Goal: Navigation & Orientation: Find specific page/section

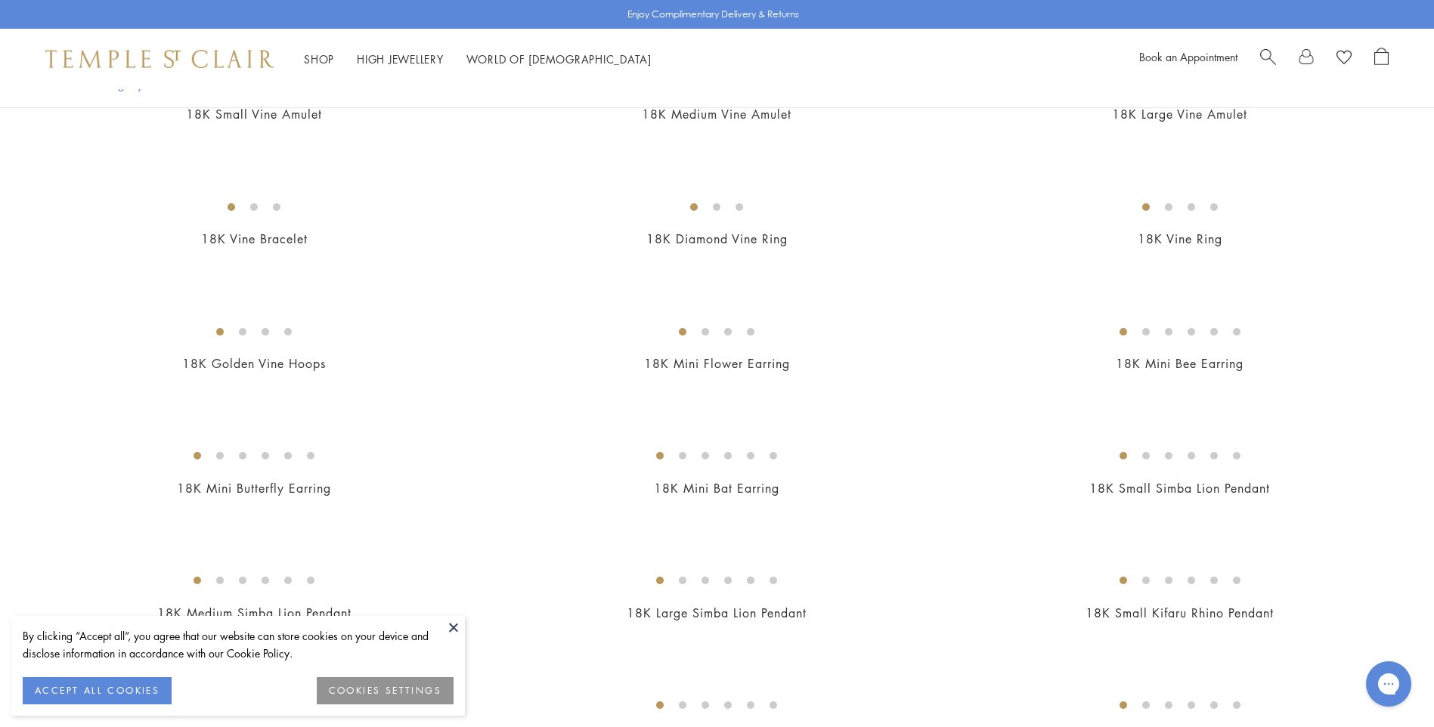
scroll to position [756, 0]
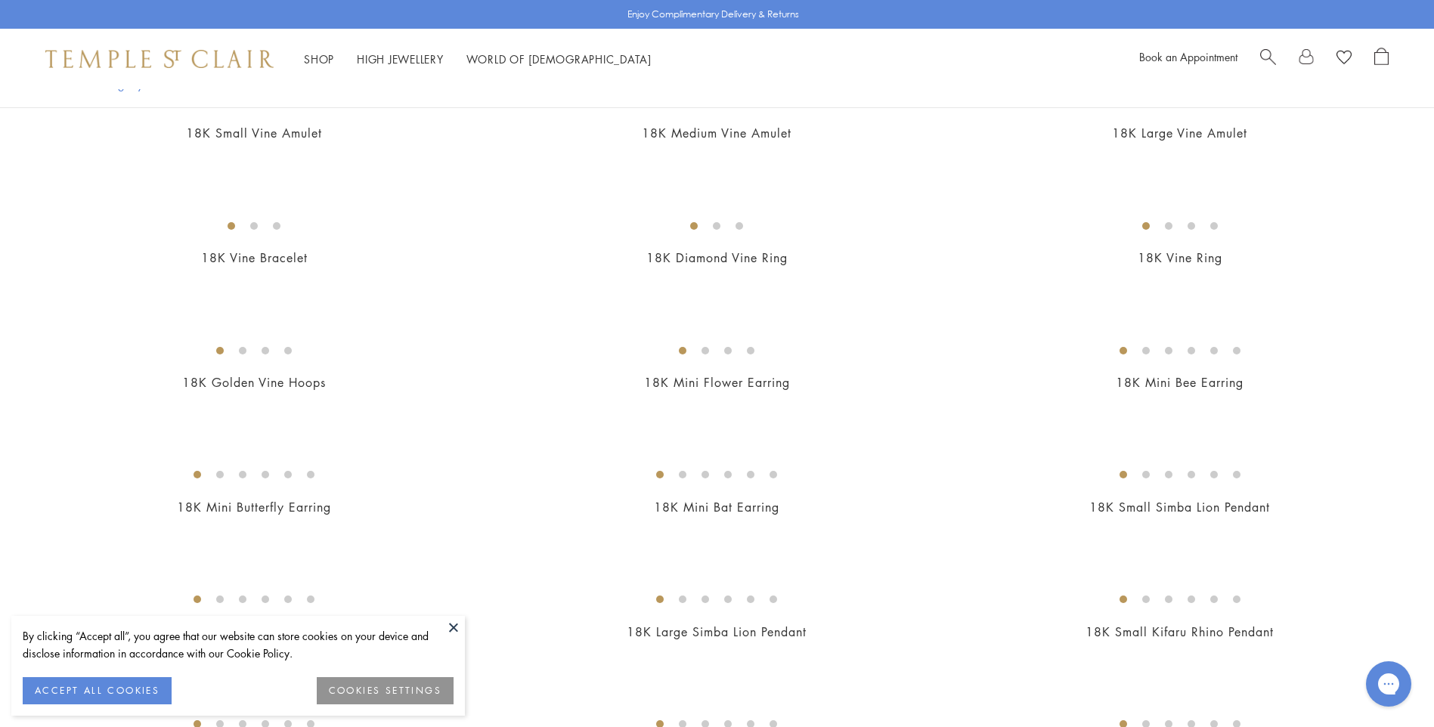
click at [452, 629] on button at bounding box center [453, 627] width 23 height 23
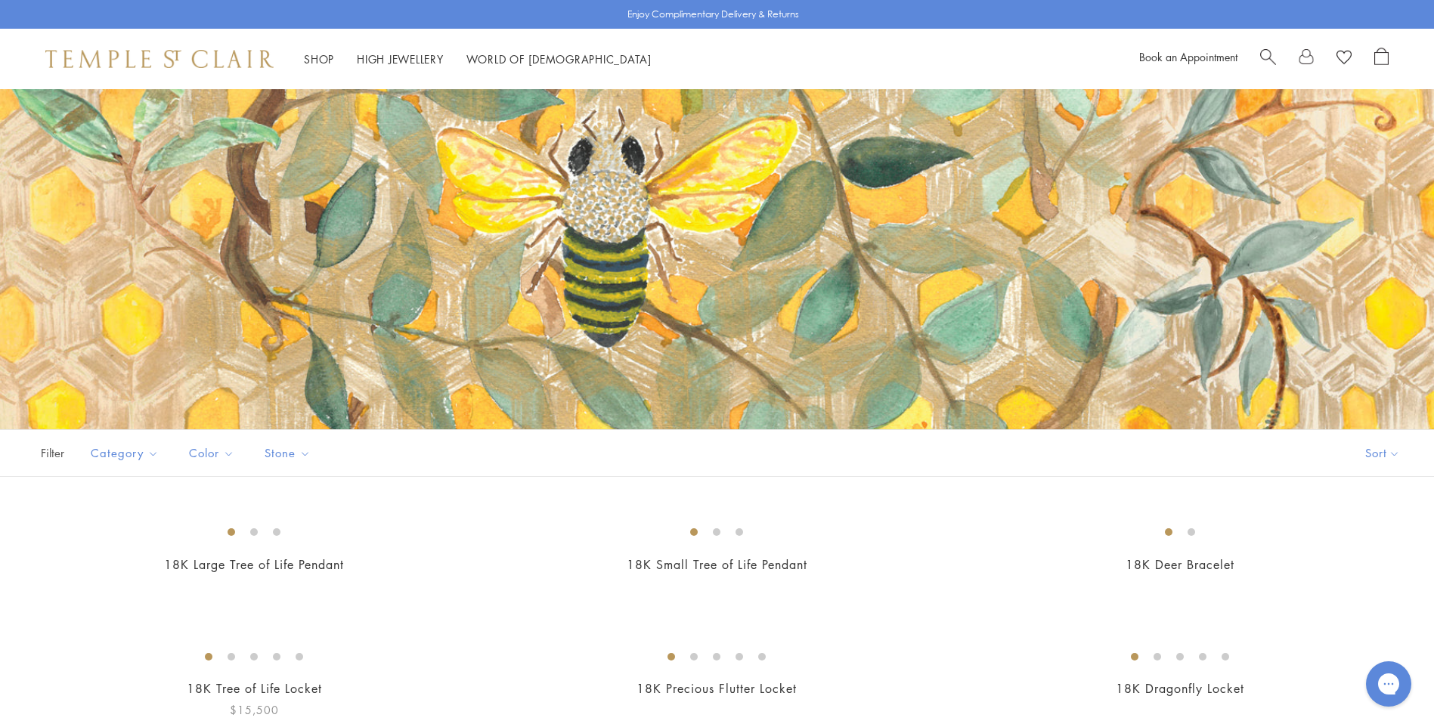
scroll to position [0, 0]
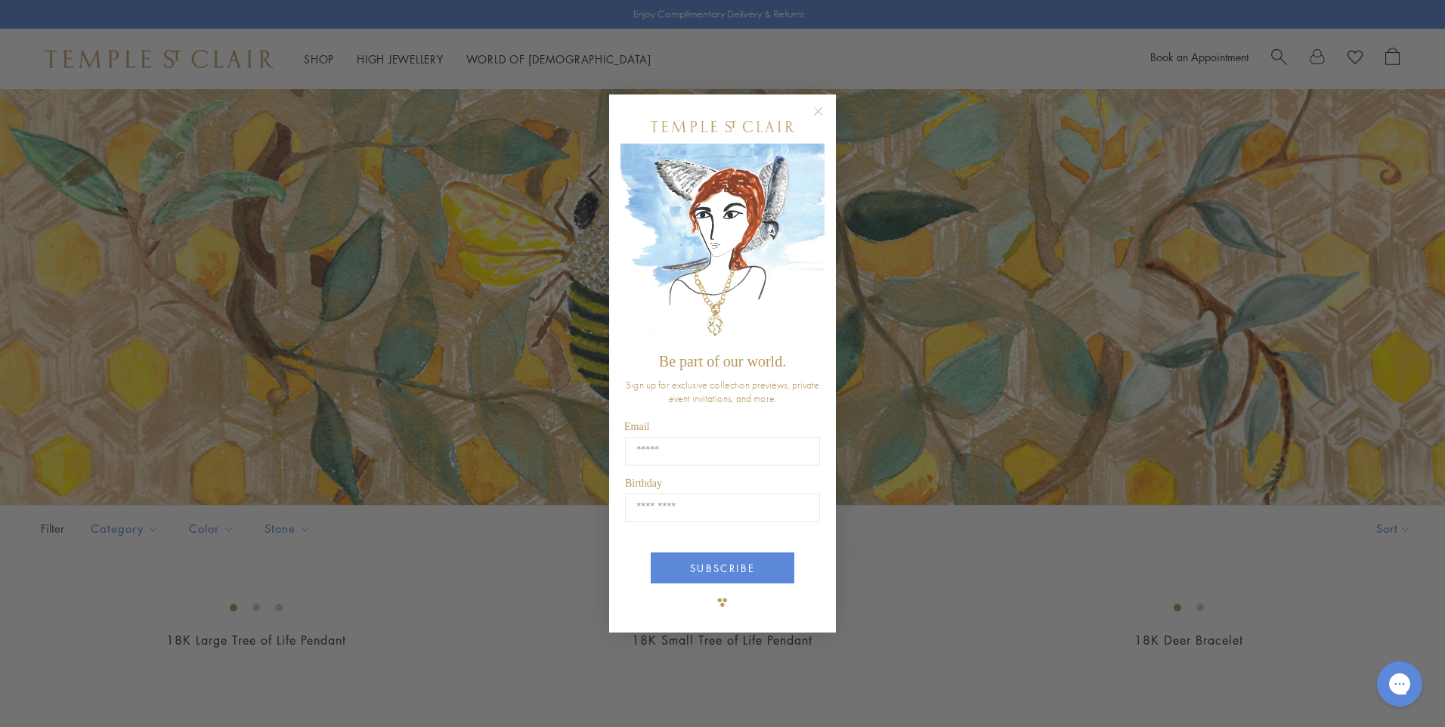
click at [824, 113] on circle "Close dialog" at bounding box center [818, 112] width 18 height 18
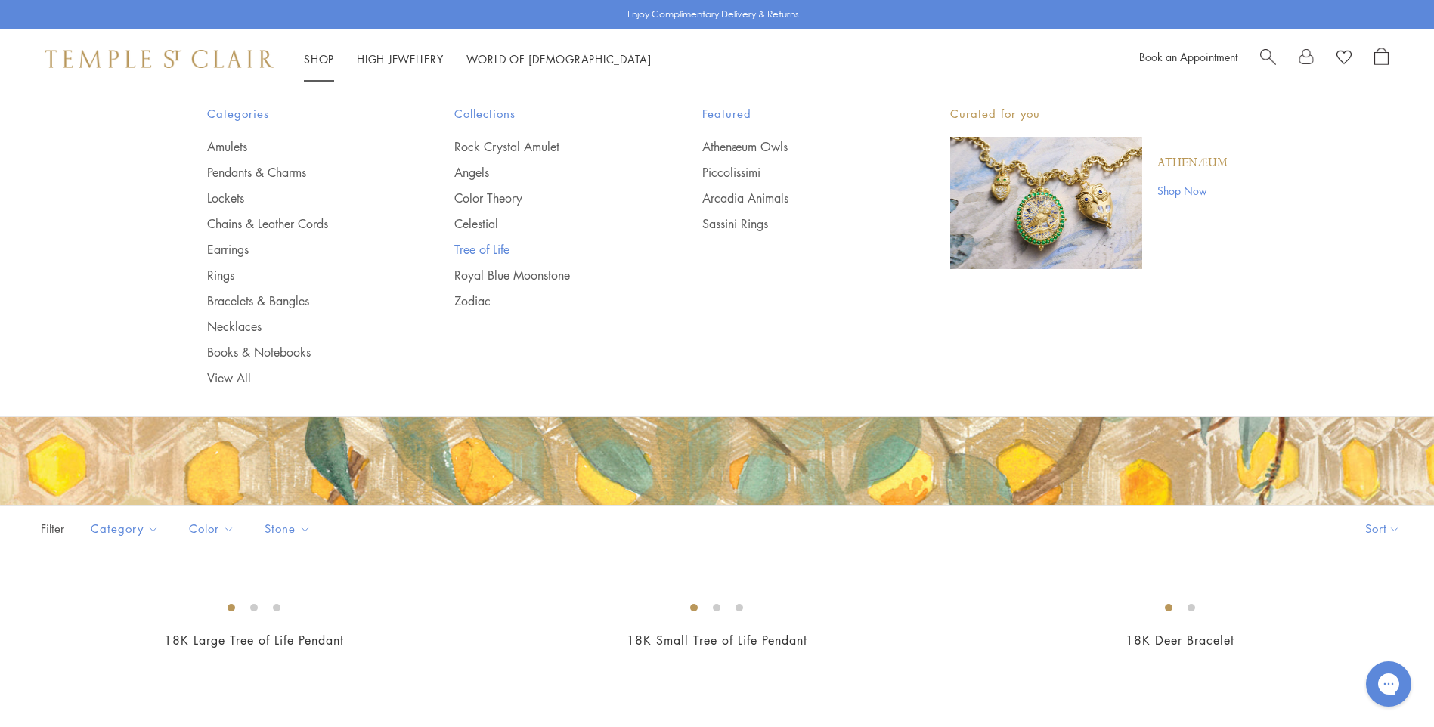
click at [484, 245] on link "Tree of Life" at bounding box center [547, 249] width 187 height 17
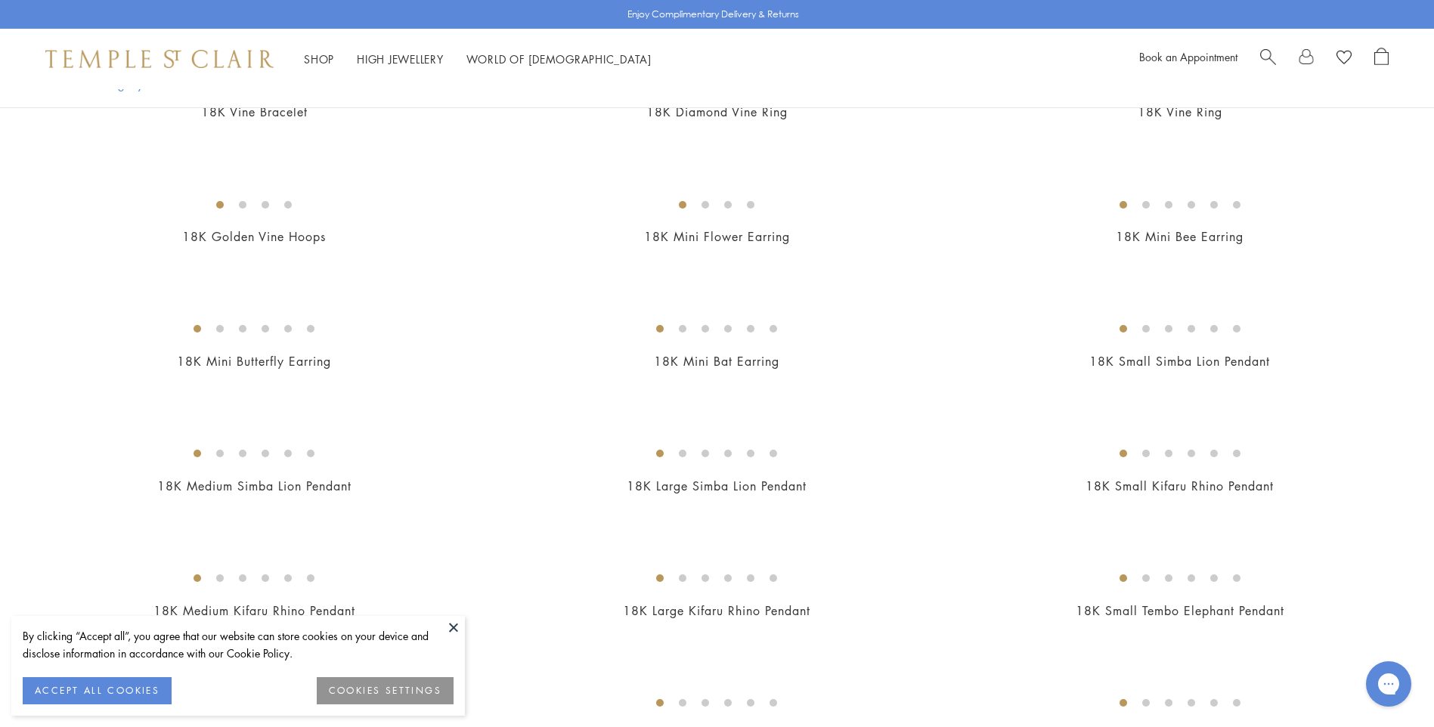
scroll to position [982, 0]
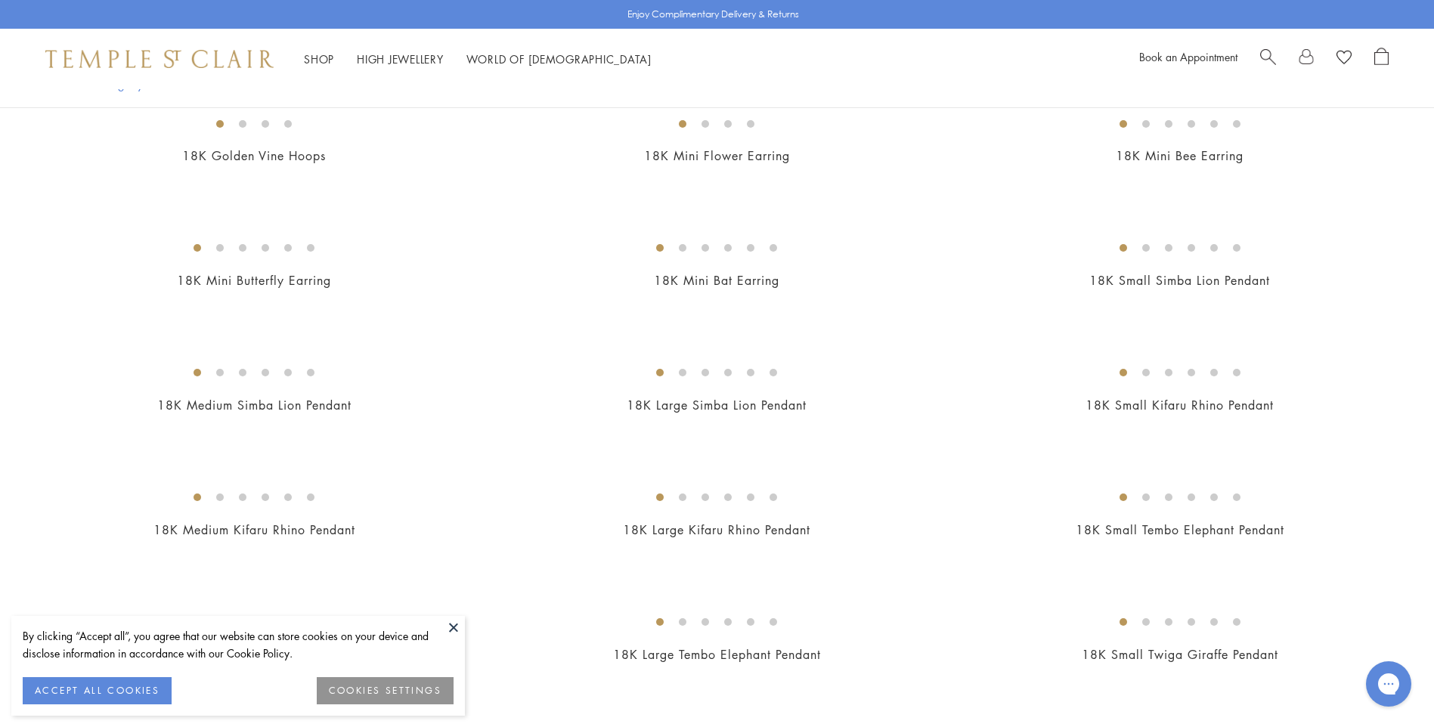
click at [451, 626] on button at bounding box center [453, 627] width 23 height 23
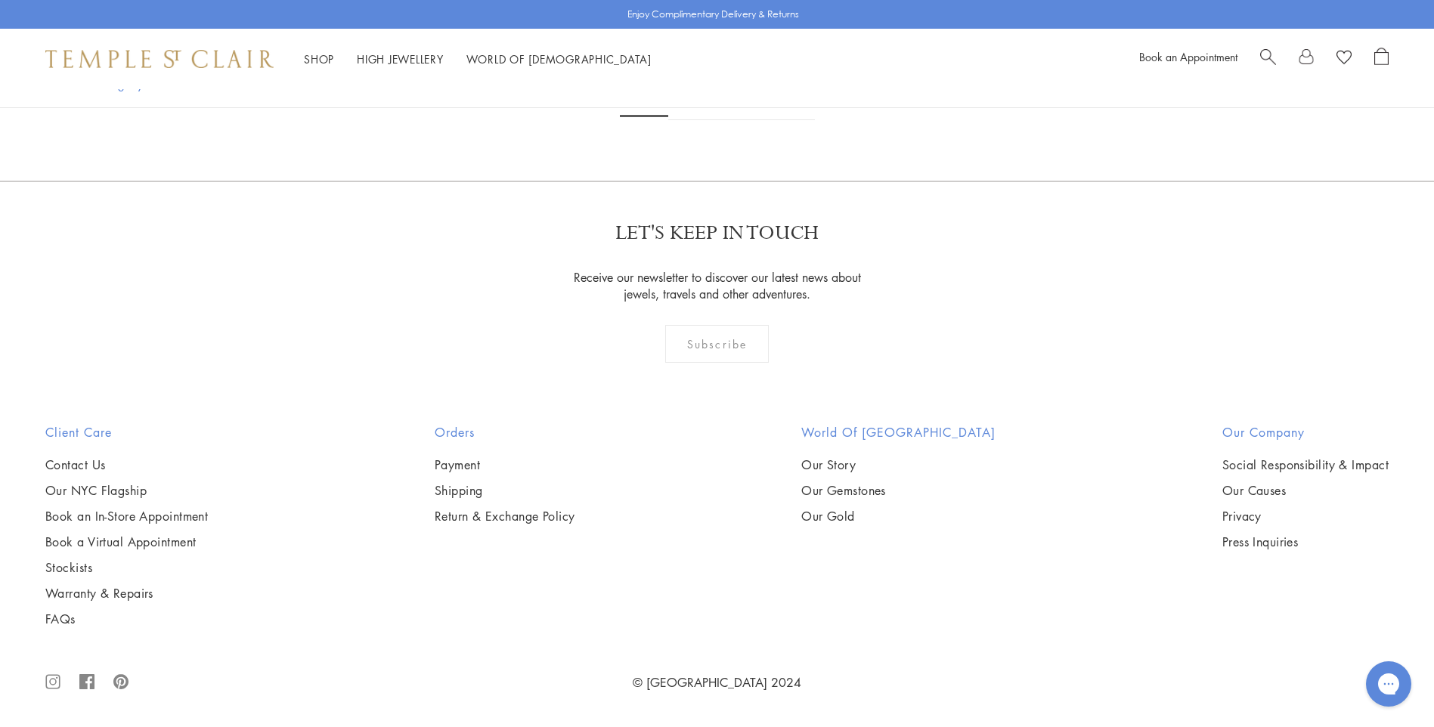
scroll to position [5743, 0]
